Goal: Transaction & Acquisition: Purchase product/service

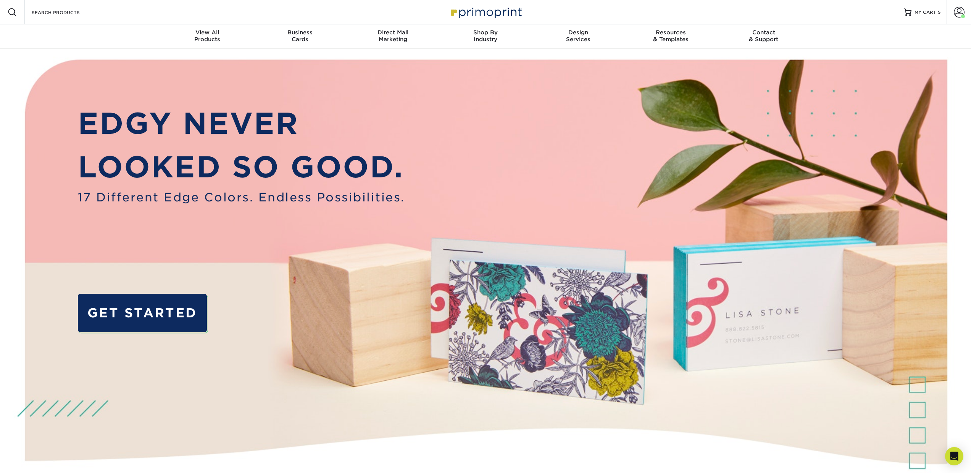
click at [121, 70] on img at bounding box center [486, 289] width 962 height 481
click at [57, 17] on div "Search Products" at bounding box center [65, 12] width 81 height 24
click at [37, 14] on input "Search Products" at bounding box center [68, 12] width 74 height 9
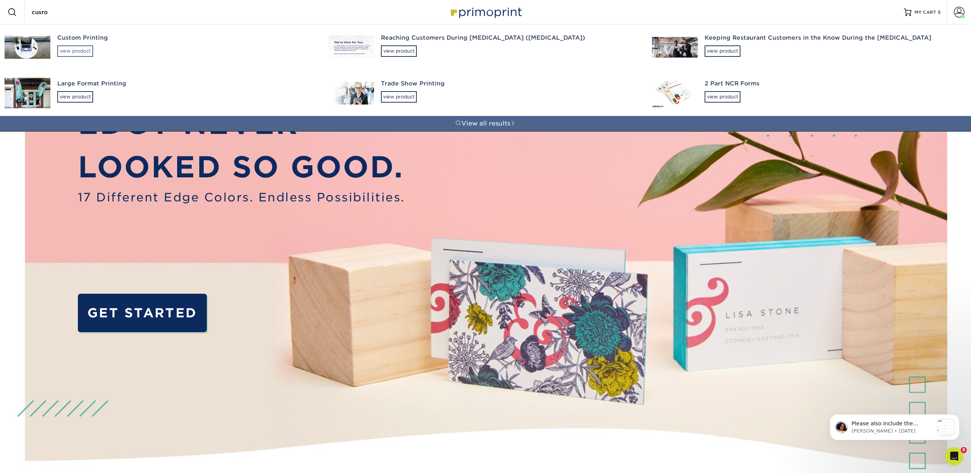
type input "cusro"
click at [63, 51] on div "view product" at bounding box center [75, 50] width 36 height 11
